Goal: Book appointment/travel/reservation

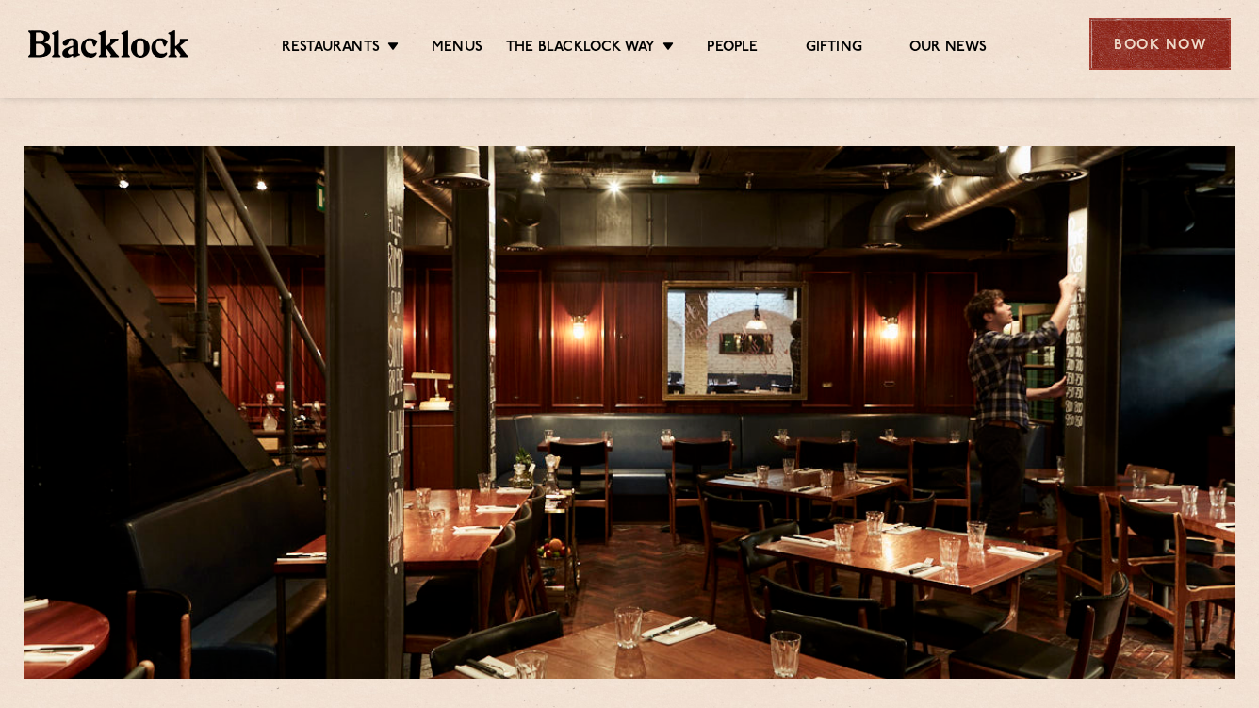
click at [1143, 41] on div "Book Now" at bounding box center [1159, 44] width 141 height 52
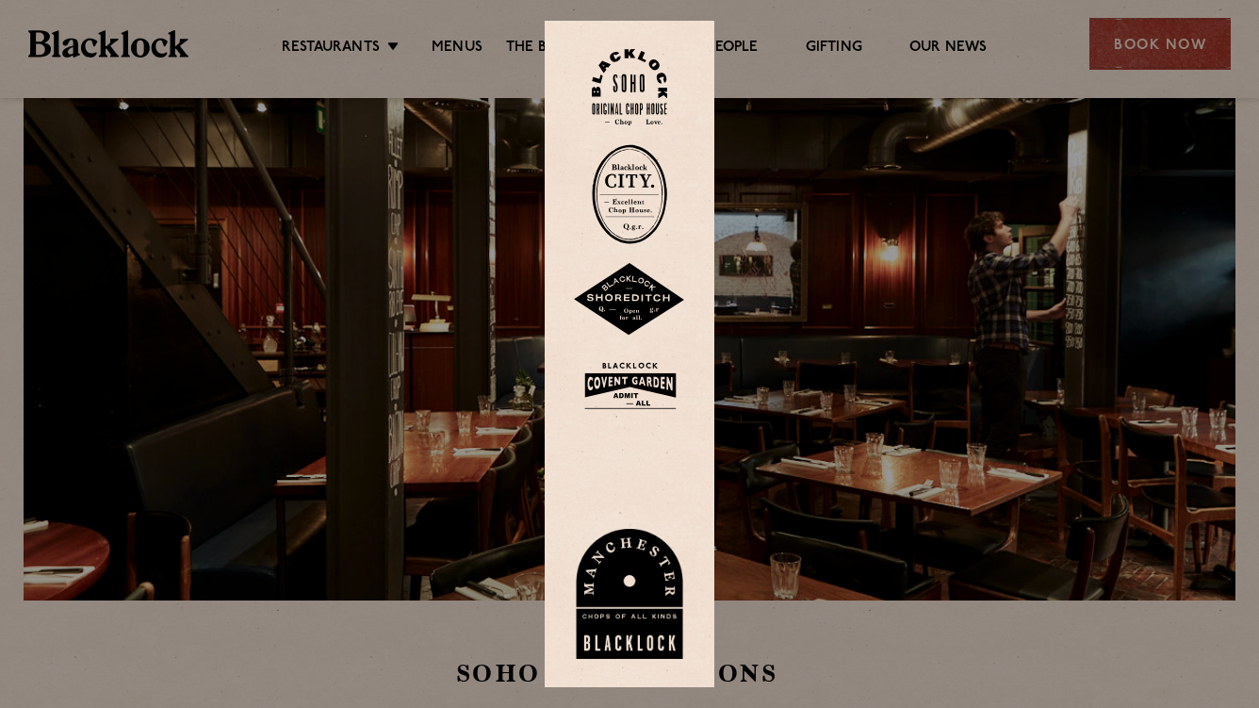
scroll to position [73, 0]
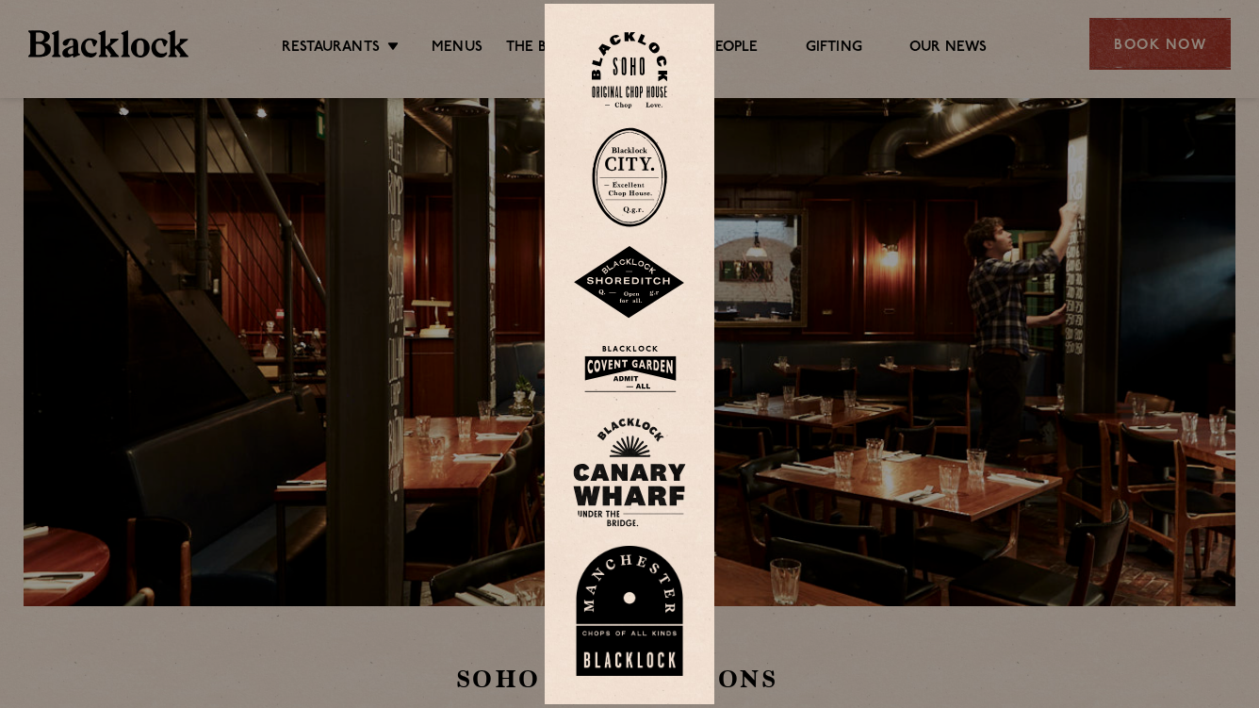
click at [630, 354] on img at bounding box center [629, 368] width 113 height 61
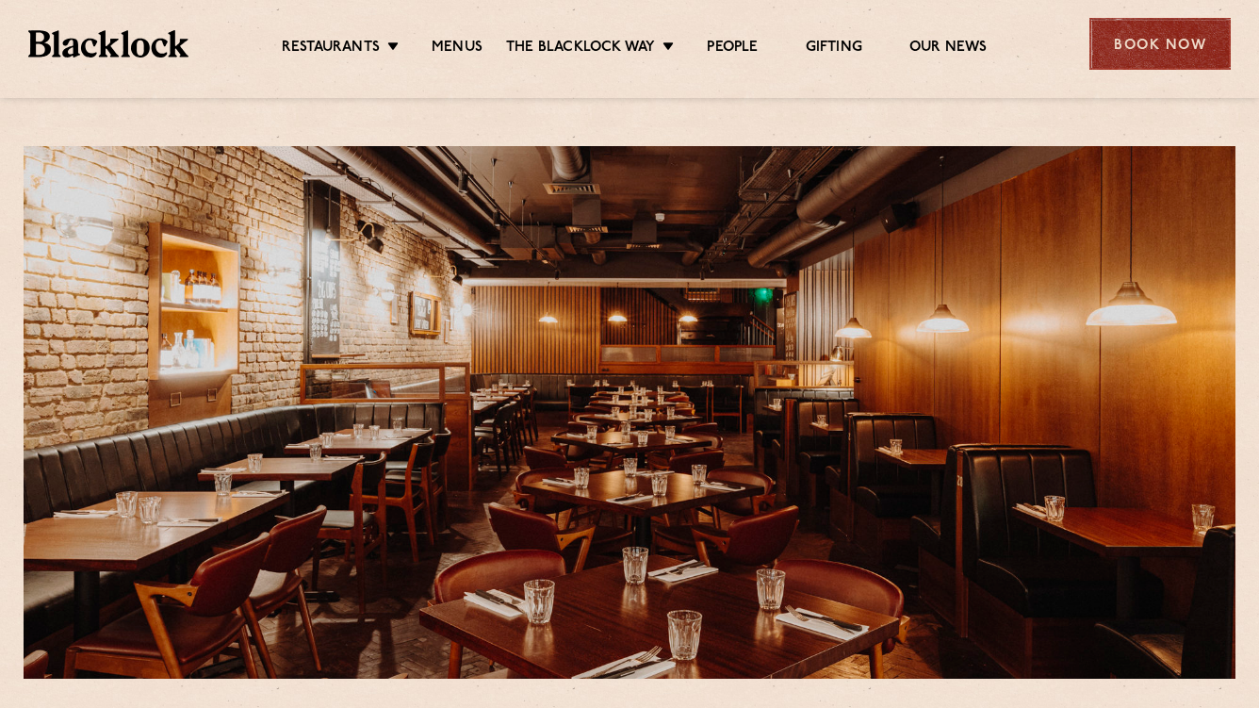
click at [1135, 53] on div "Book Now" at bounding box center [1159, 44] width 141 height 52
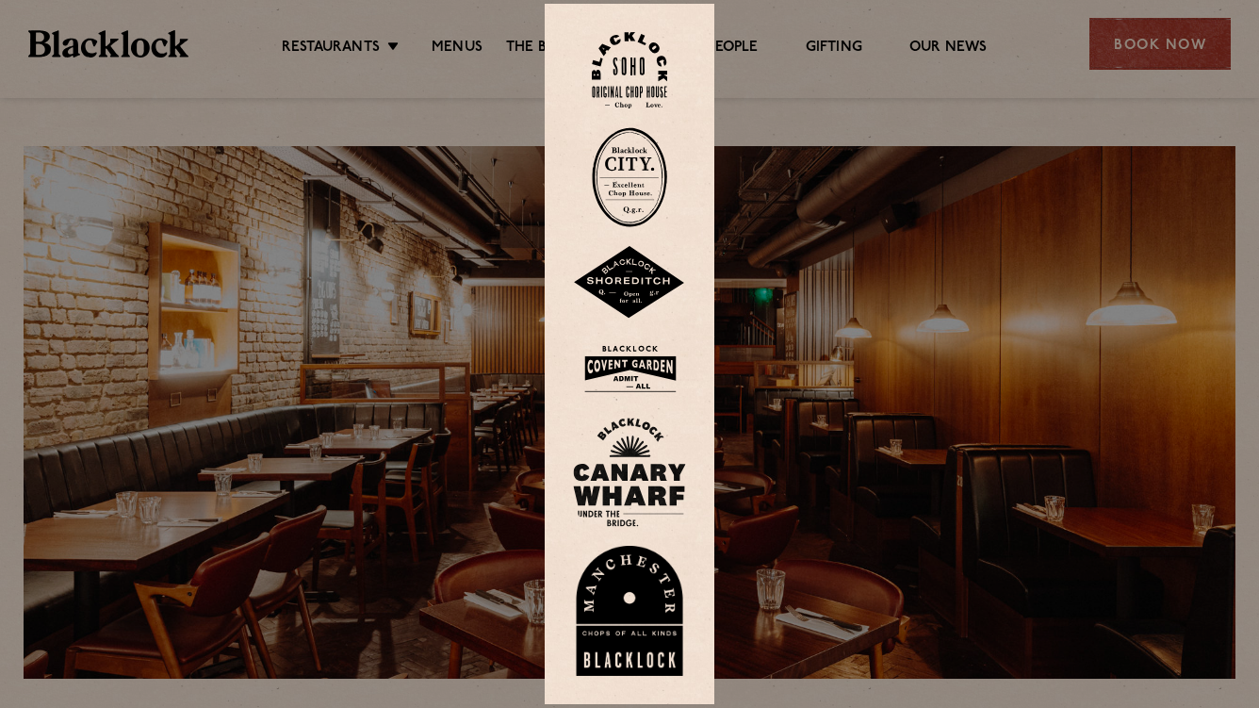
click at [884, 245] on div at bounding box center [629, 354] width 1259 height 708
